Goal: Task Accomplishment & Management: Complete application form

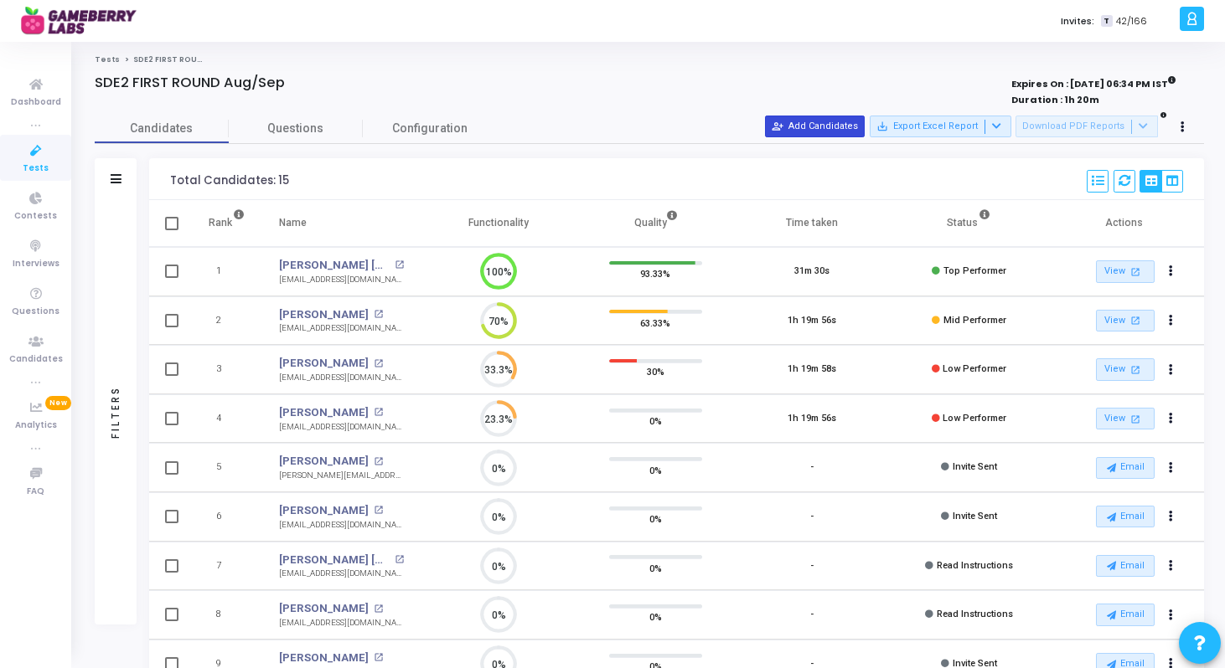
click at [839, 128] on button "person_add_alt Add Candidates" at bounding box center [815, 127] width 100 height 22
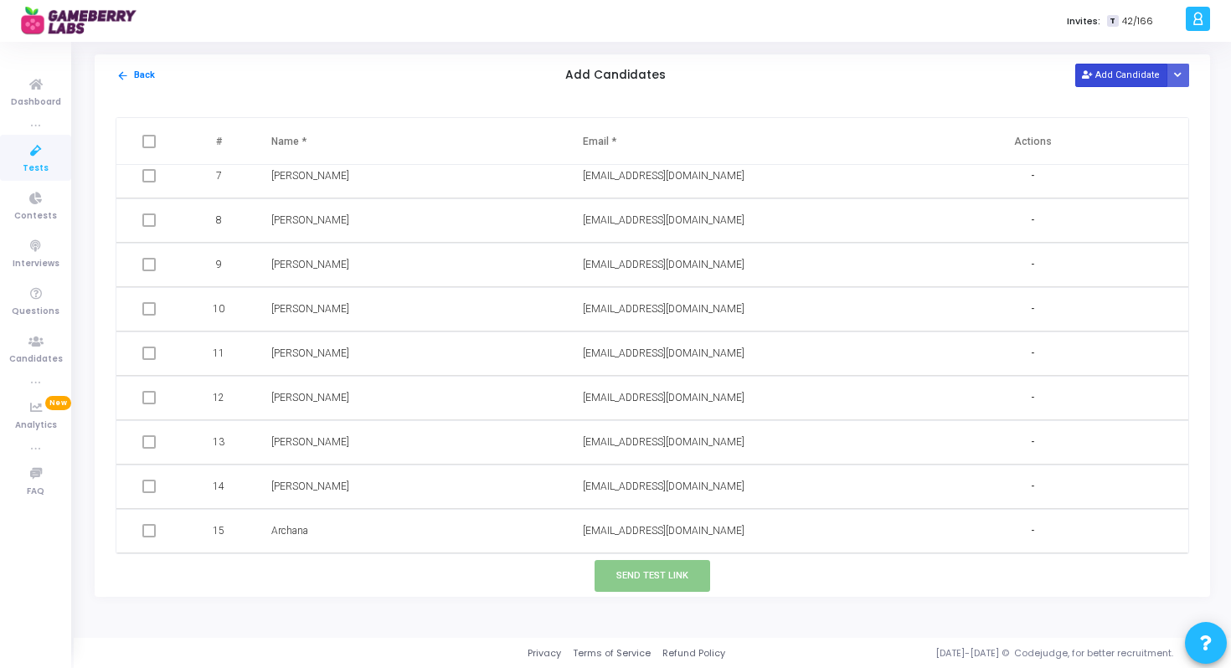
click at [1122, 71] on button "Add Candidate" at bounding box center [1122, 75] width 92 height 23
click at [621, 536] on input "text" at bounding box center [679, 532] width 192 height 28
paste input "[PERSON_NAME][EMAIL_ADDRESS][PERSON_NAME][DOMAIN_NAME]"
type input "[PERSON_NAME][EMAIL_ADDRESS][PERSON_NAME][DOMAIN_NAME]"
click at [405, 535] on input "text" at bounding box center [367, 532] width 192 height 28
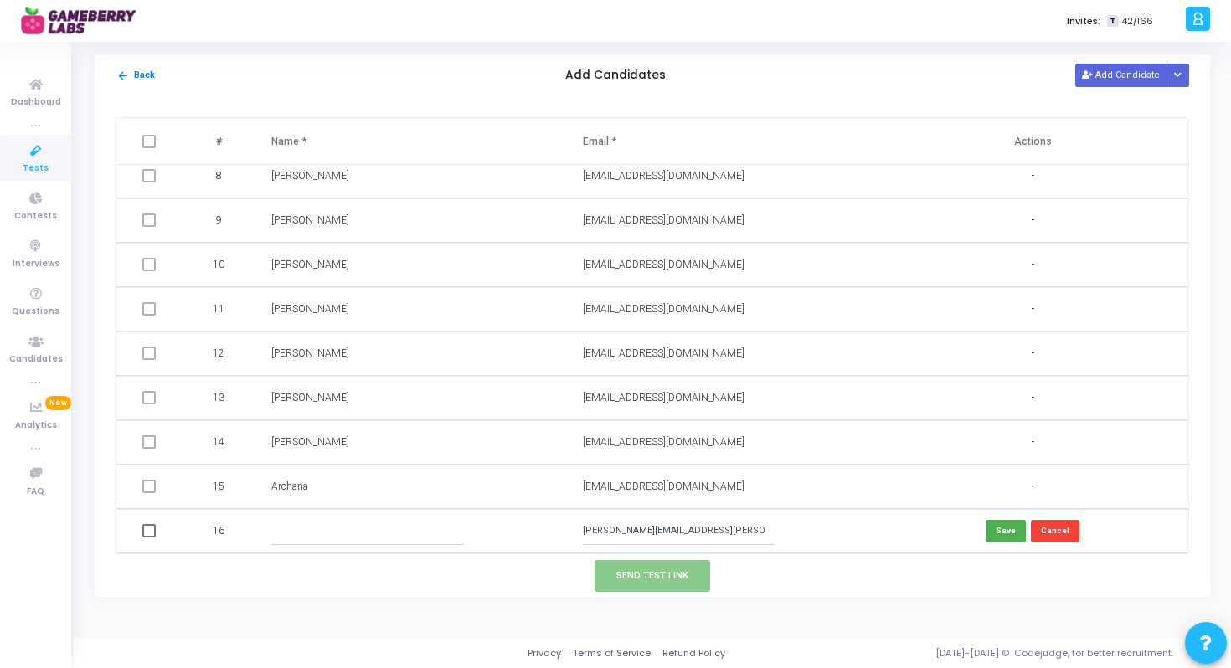
paste input "[PERSON_NAME]"
type input "[PERSON_NAME]"
click at [1003, 526] on button "Save" at bounding box center [1006, 531] width 40 height 23
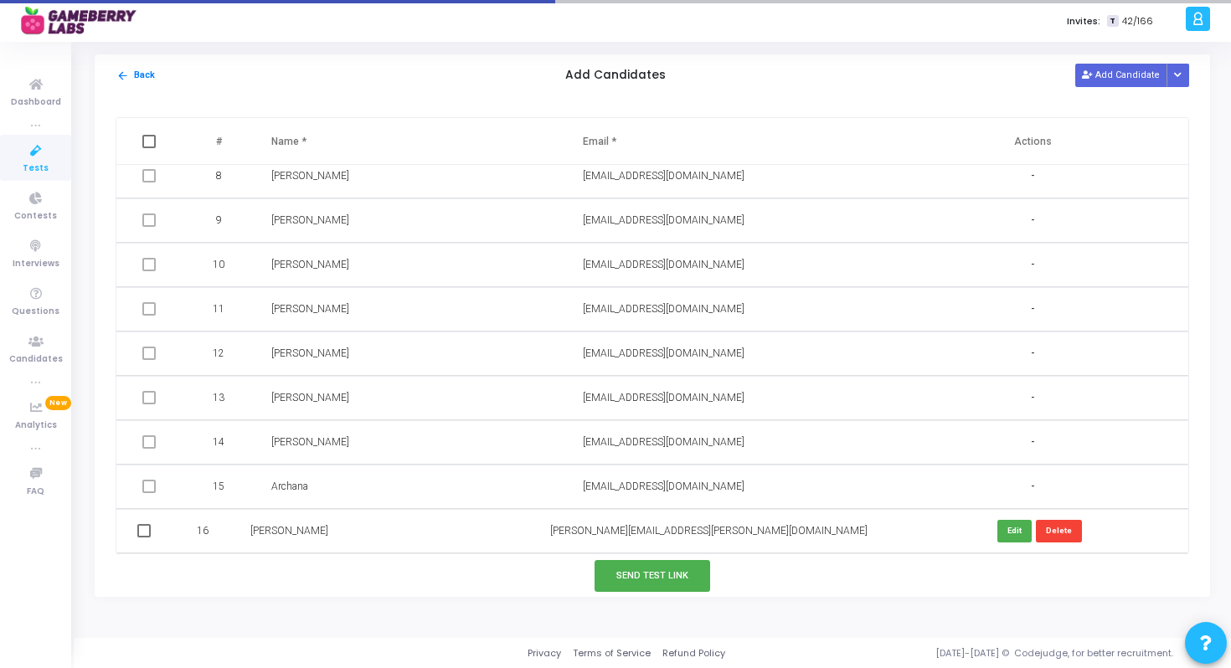
click at [151, 532] on span at bounding box center [143, 530] width 13 height 13
click at [144, 538] on input "checkbox" at bounding box center [143, 538] width 1 height 1
checkbox input "true"
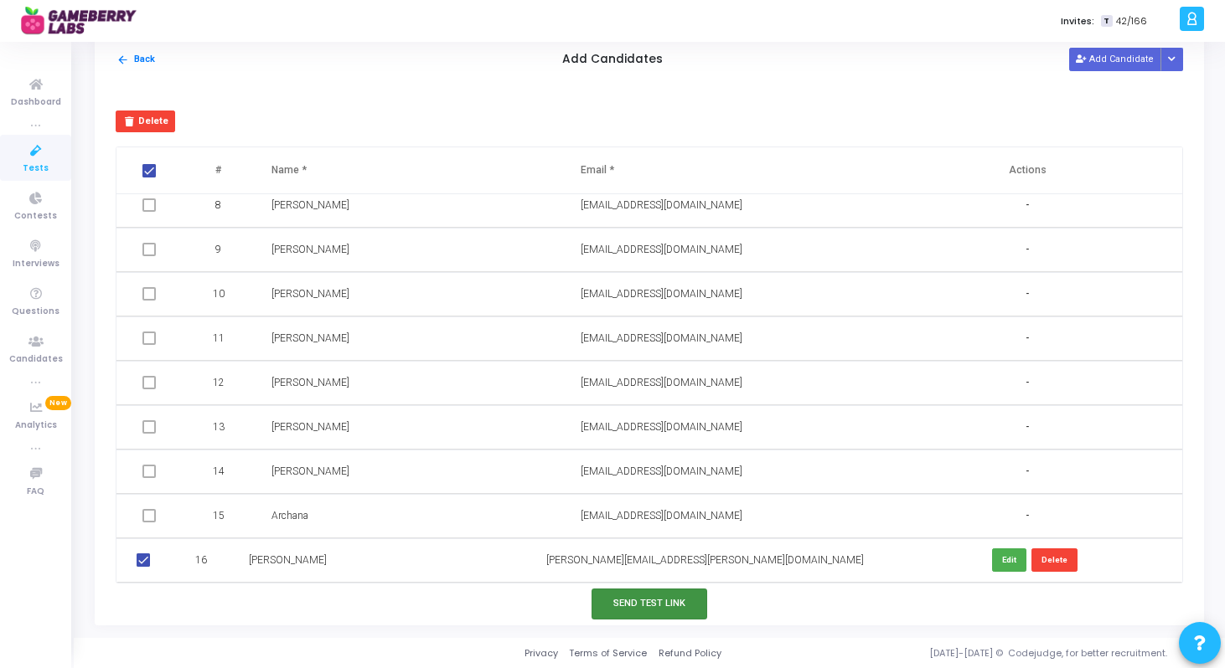
click at [676, 608] on button "Send Test Link" at bounding box center [649, 604] width 116 height 31
